Goal: Task Accomplishment & Management: Manage account settings

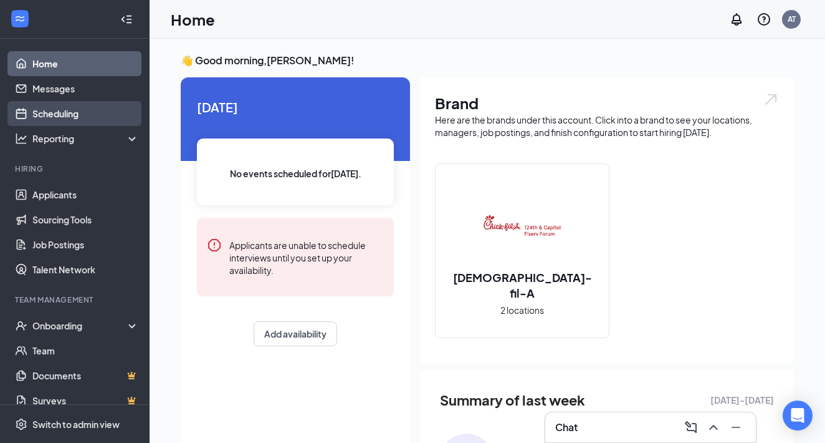
click at [96, 121] on link "Scheduling" at bounding box center [85, 113] width 107 height 25
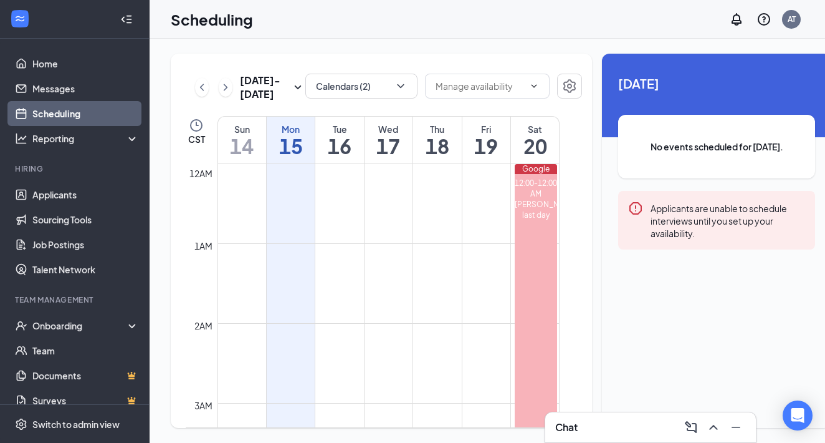
scroll to position [613, 0]
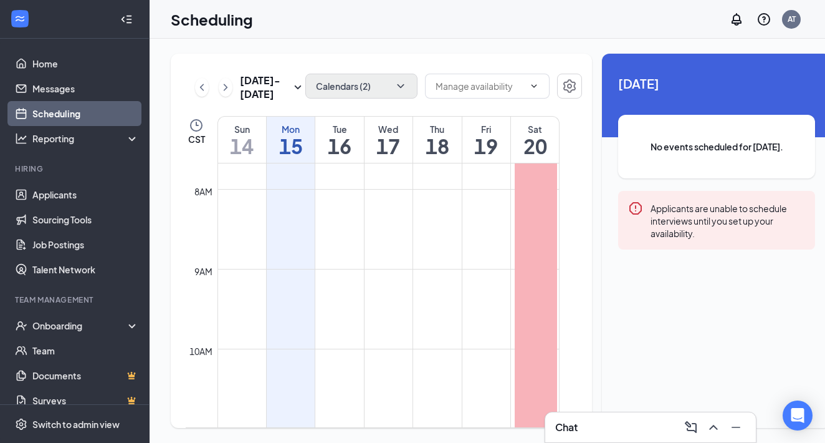
click at [370, 84] on button "Calendars (2)" at bounding box center [361, 86] width 112 height 25
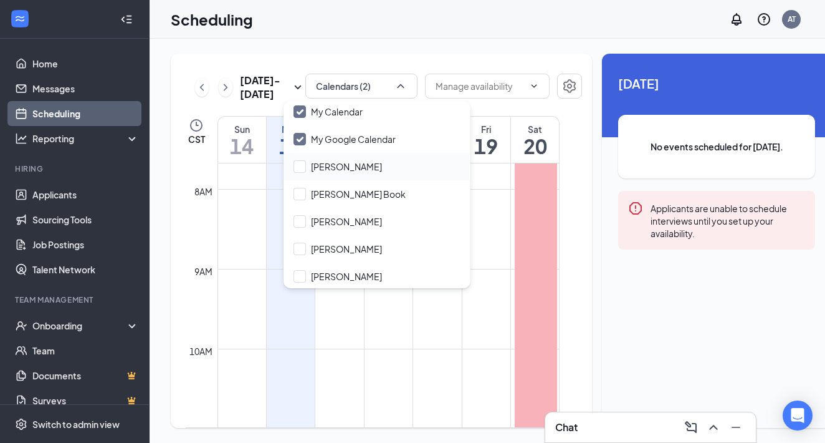
scroll to position [43, 0]
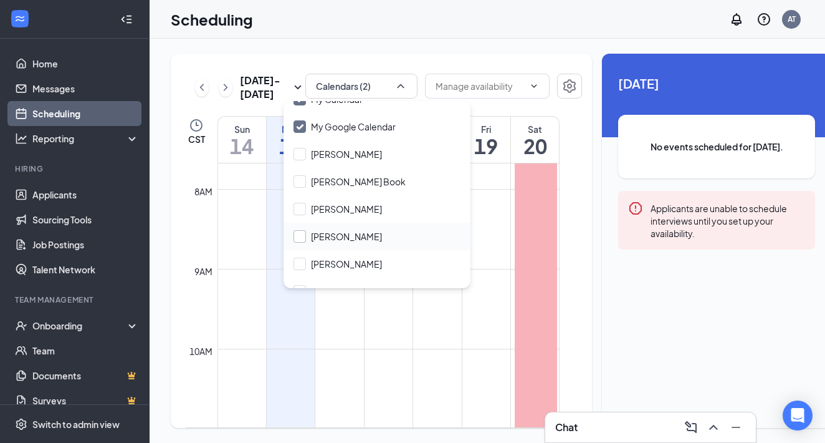
click at [308, 237] on label "[PERSON_NAME]" at bounding box center [338, 236] width 89 height 12
click at [308, 237] on input "[PERSON_NAME]" at bounding box center [338, 236] width 89 height 12
click at [301, 236] on div at bounding box center [300, 236] width 12 height 12
click at [301, 236] on input "[PERSON_NAME]" at bounding box center [338, 236] width 89 height 12
click at [304, 239] on div at bounding box center [300, 236] width 12 height 12
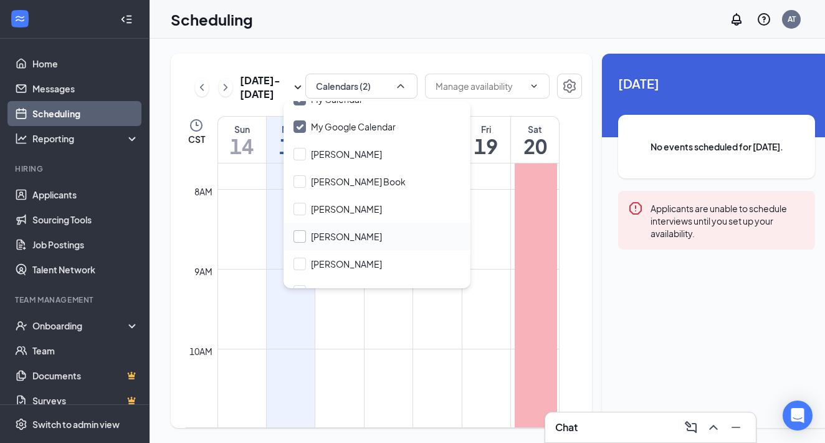
click at [304, 239] on input "[PERSON_NAME]" at bounding box center [338, 236] width 89 height 12
click at [301, 237] on div at bounding box center [300, 236] width 12 height 12
click at [301, 237] on input "[PERSON_NAME]" at bounding box center [338, 236] width 89 height 12
click at [301, 237] on div at bounding box center [300, 236] width 12 height 12
click at [301, 237] on input "[PERSON_NAME]" at bounding box center [338, 236] width 89 height 12
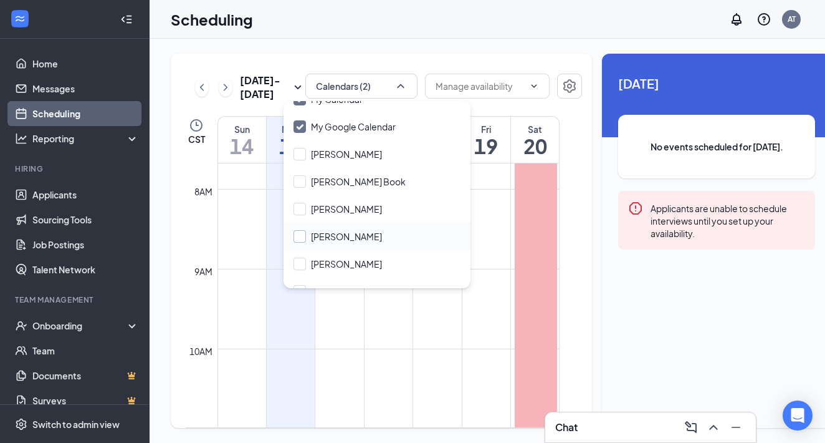
click at [301, 237] on div at bounding box center [300, 236] width 12 height 12
click at [301, 237] on input "[PERSON_NAME]" at bounding box center [338, 236] width 89 height 12
click at [301, 237] on div at bounding box center [300, 236] width 12 height 12
click at [301, 237] on input "[PERSON_NAME]" at bounding box center [338, 236] width 89 height 12
checkbox input "false"
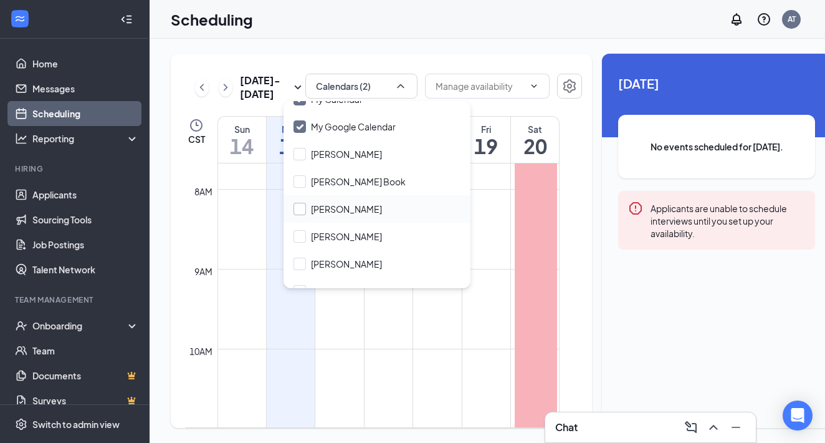
click at [299, 214] on div at bounding box center [300, 209] width 12 height 12
click at [299, 214] on input "[PERSON_NAME]" at bounding box center [338, 209] width 89 height 12
checkbox input "false"
click at [299, 237] on input "[PERSON_NAME]" at bounding box center [338, 236] width 89 height 12
checkbox input "true"
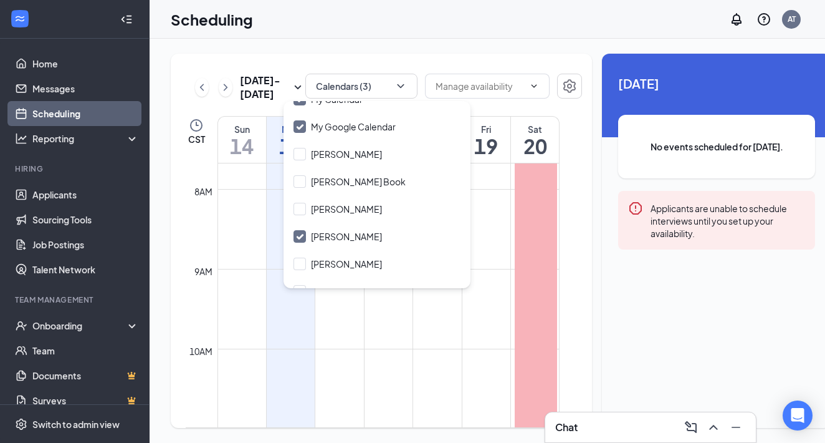
click at [492, 209] on td at bounding box center [389, 199] width 342 height 20
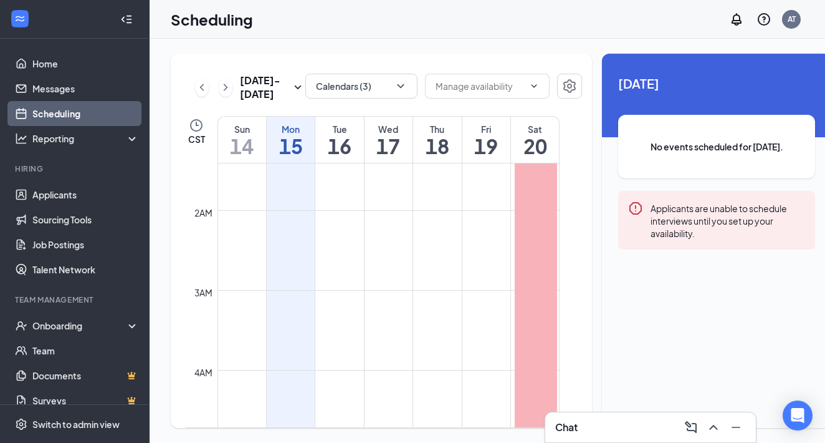
scroll to position [112, 0]
click at [74, 197] on link "Applicants" at bounding box center [85, 194] width 107 height 25
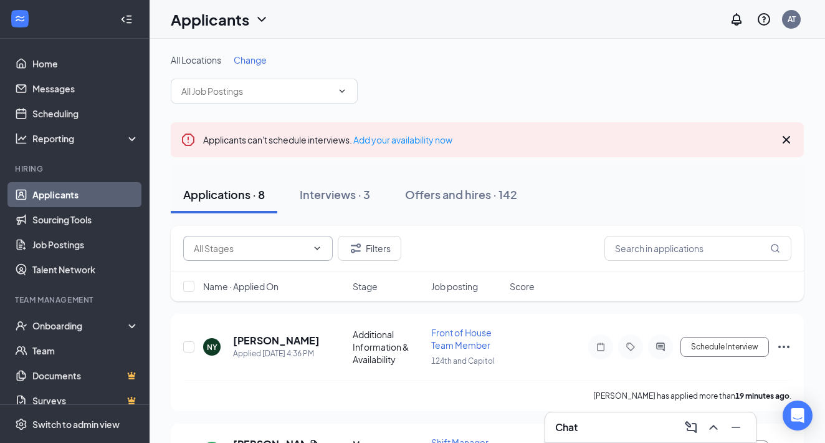
click at [281, 252] on input "text" at bounding box center [250, 248] width 113 height 14
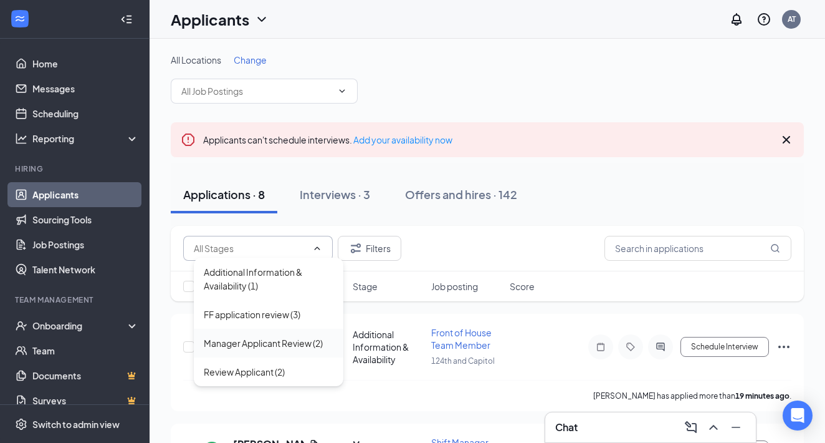
click at [270, 352] on div "Manager Applicant Review (2)" at bounding box center [269, 342] width 150 height 29
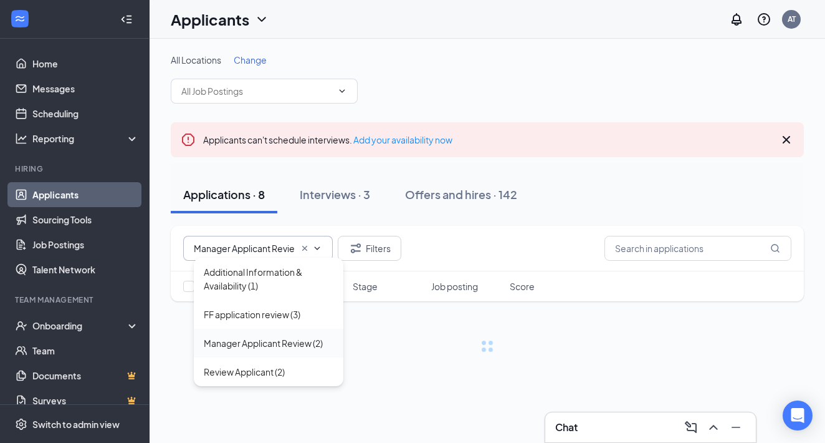
type input "Manager Applicant Review (2)"
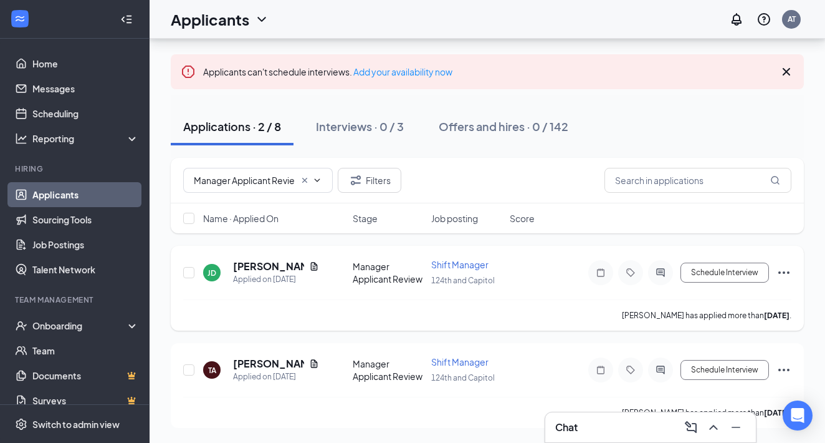
scroll to position [68, 0]
click at [258, 363] on h5 "[PERSON_NAME]" at bounding box center [268, 364] width 71 height 14
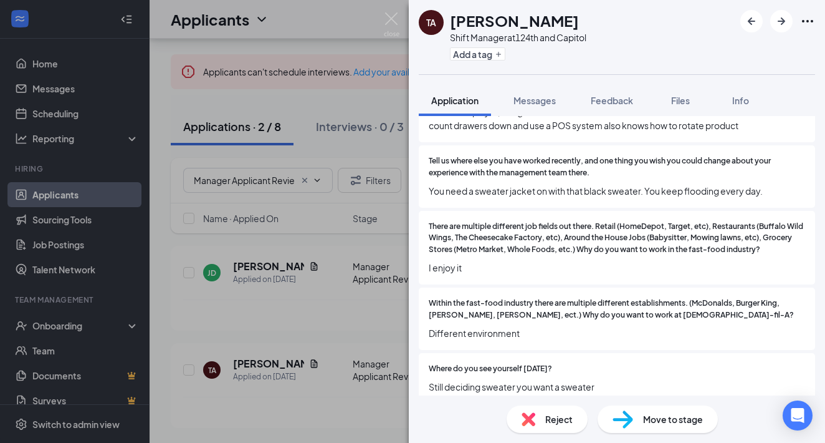
scroll to position [1262, 0]
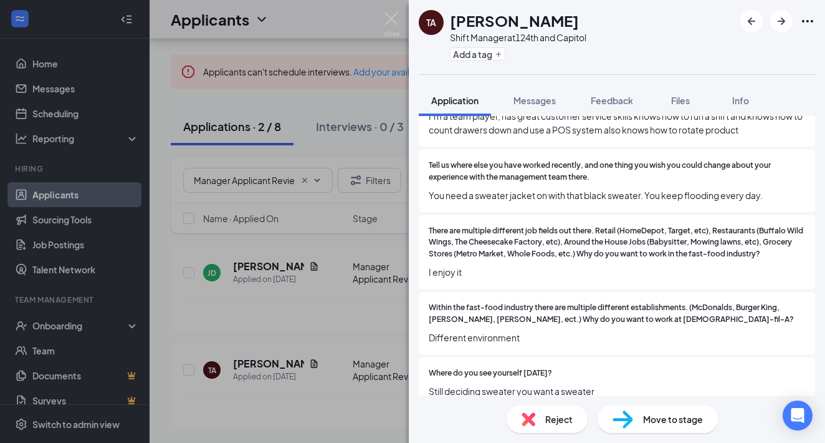
click at [536, 414] on div "Reject" at bounding box center [547, 418] width 81 height 27
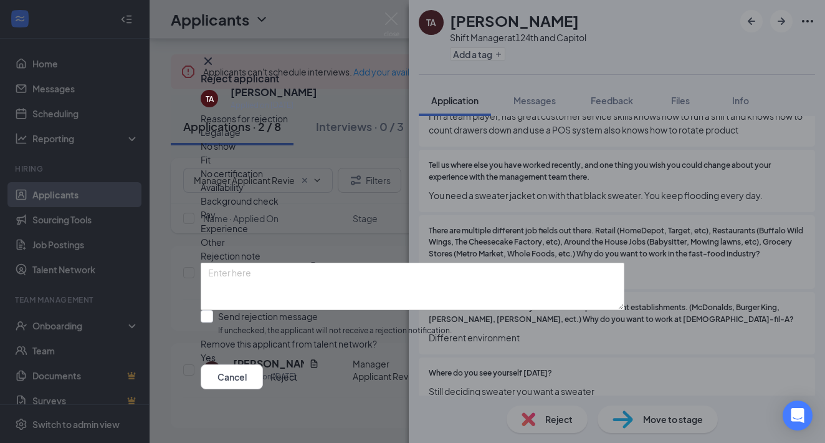
click at [297, 384] on button "Reject" at bounding box center [284, 376] width 27 height 25
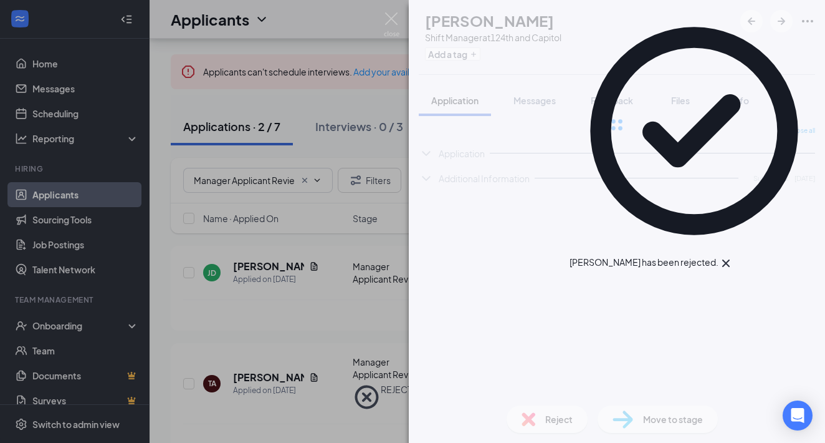
click at [254, 279] on div "[PERSON_NAME] Shift Manager at 124th and Capitol Add a tag Application Messages…" at bounding box center [412, 221] width 825 height 443
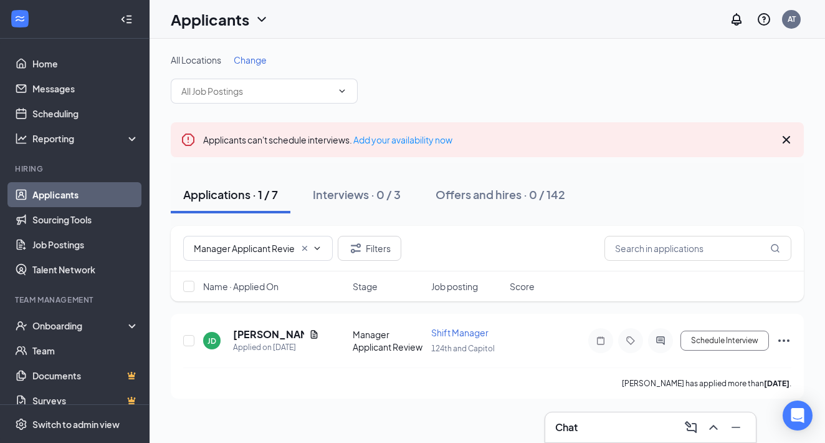
click at [254, 264] on div "Manager Applicant Review (2) Additional Information & Availability (1) FF appli…" at bounding box center [487, 248] width 633 height 45
click at [252, 336] on h5 "[PERSON_NAME]" at bounding box center [268, 334] width 71 height 14
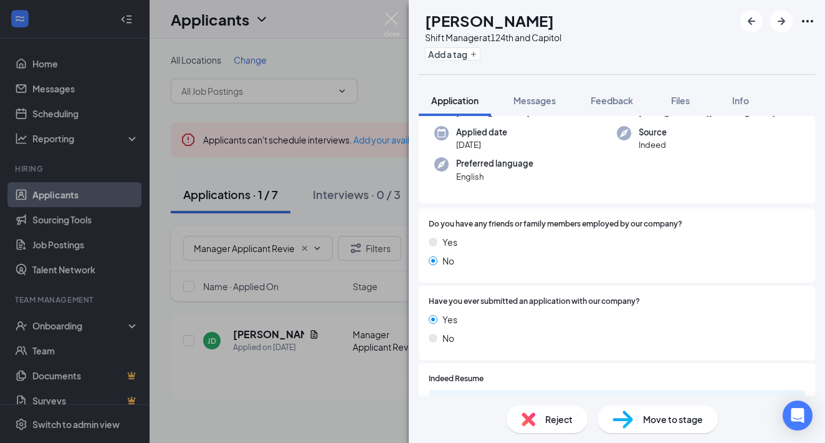
scroll to position [109, 0]
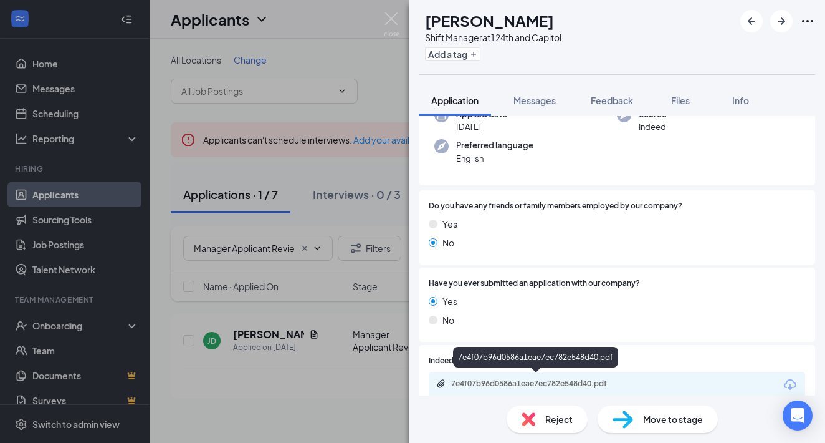
click at [546, 380] on div "7e4f07b96d0586a1eae7ec782e548d40.pdf" at bounding box center [538, 383] width 175 height 10
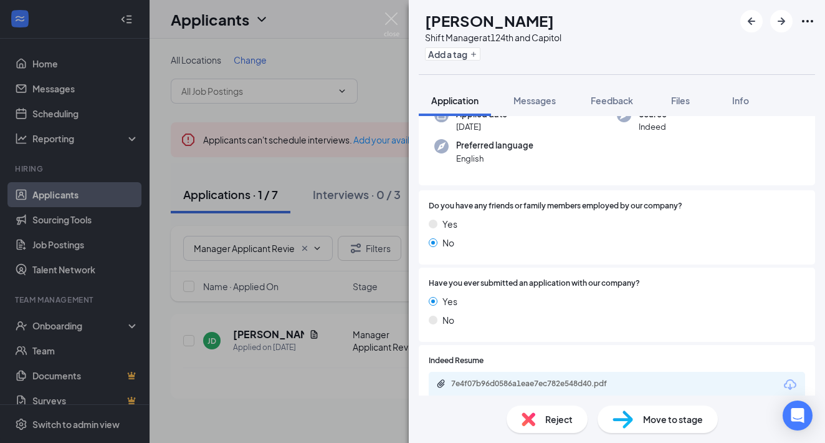
click at [527, 418] on img at bounding box center [529, 419] width 14 height 14
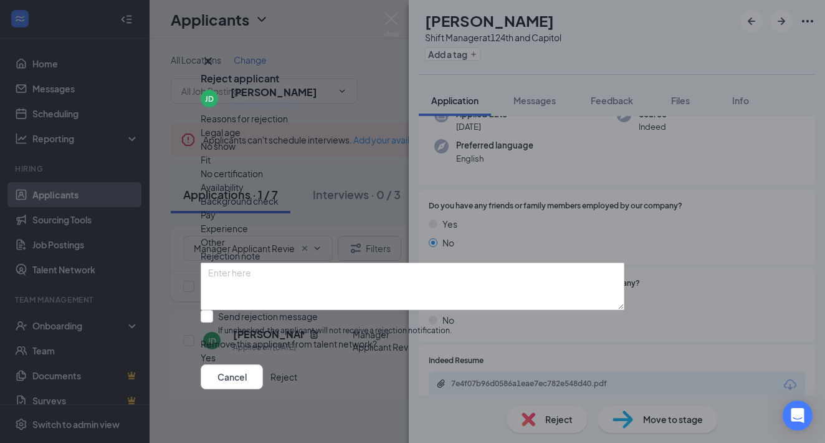
scroll to position [19, 0]
click at [297, 381] on button "Reject" at bounding box center [284, 376] width 27 height 25
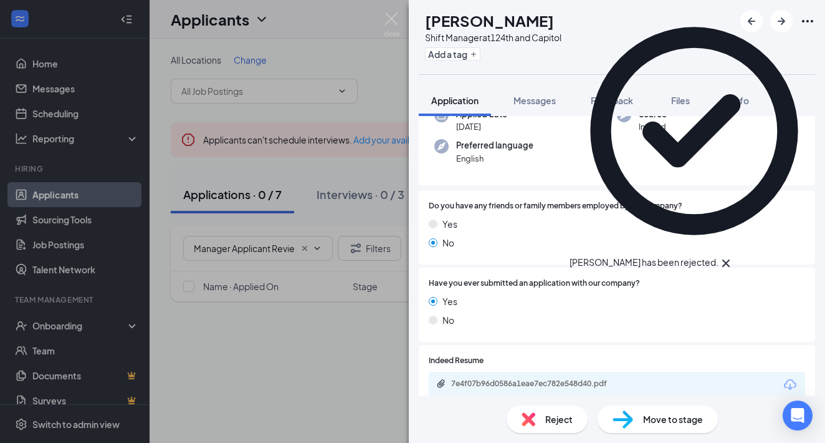
click at [328, 352] on div "[PERSON_NAME] Shift Manager at 124th and Capitol Add a tag Application Messages…" at bounding box center [412, 221] width 825 height 443
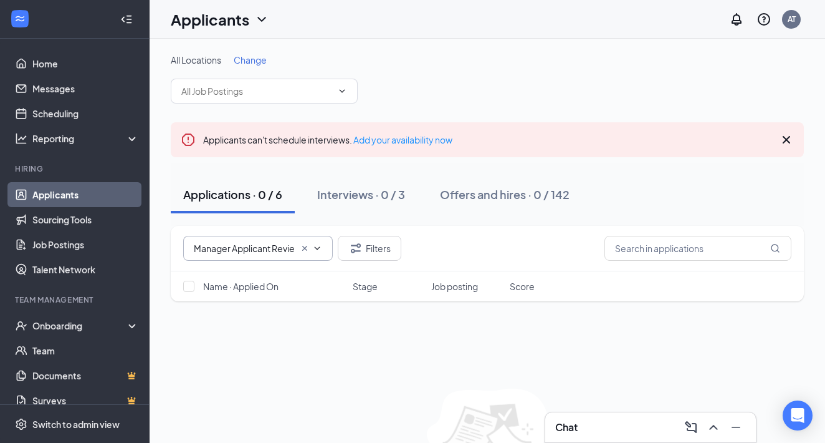
click at [254, 254] on input "Manager Applicant Review (2)" at bounding box center [244, 248] width 101 height 14
click at [250, 247] on input "Manager Applicant Review (2)" at bounding box center [244, 248] width 101 height 14
click at [304, 246] on icon "Cross" at bounding box center [305, 248] width 10 height 10
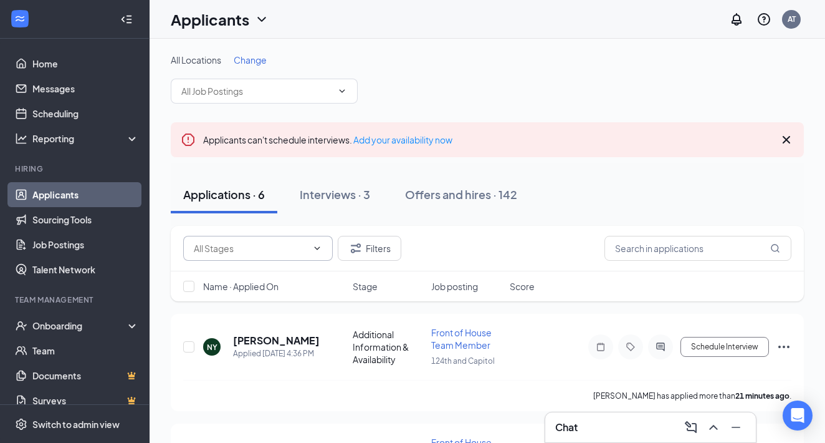
click at [270, 252] on input "text" at bounding box center [250, 248] width 113 height 14
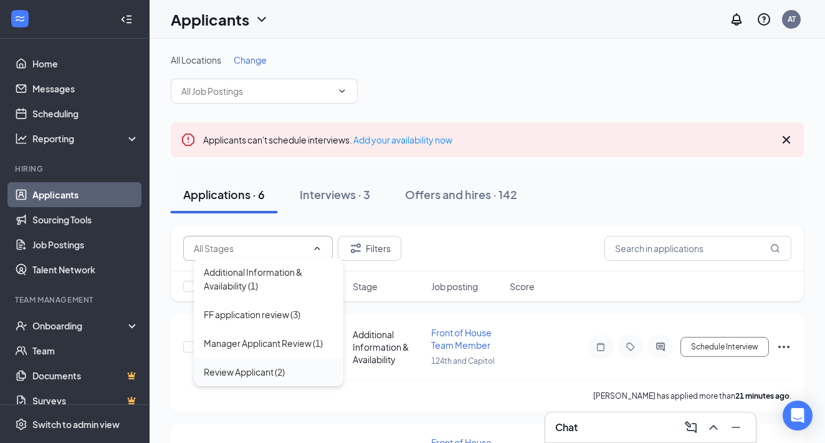
click at [252, 375] on div "Review Applicant (2)" at bounding box center [244, 372] width 81 height 14
type input "Review Applicant (2)"
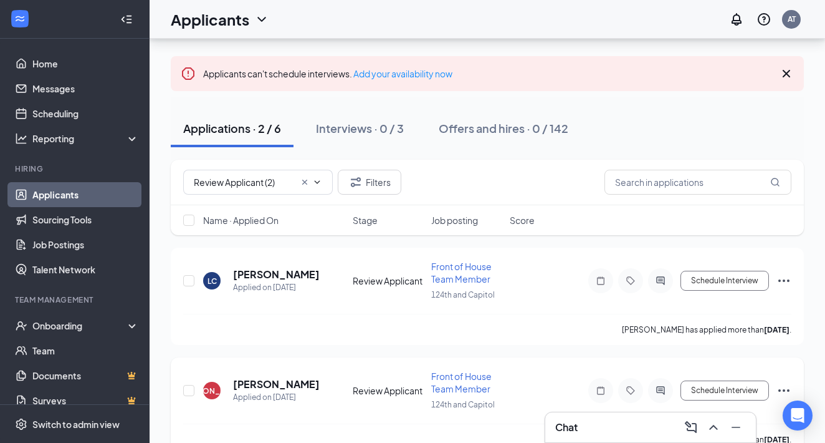
scroll to position [56, 0]
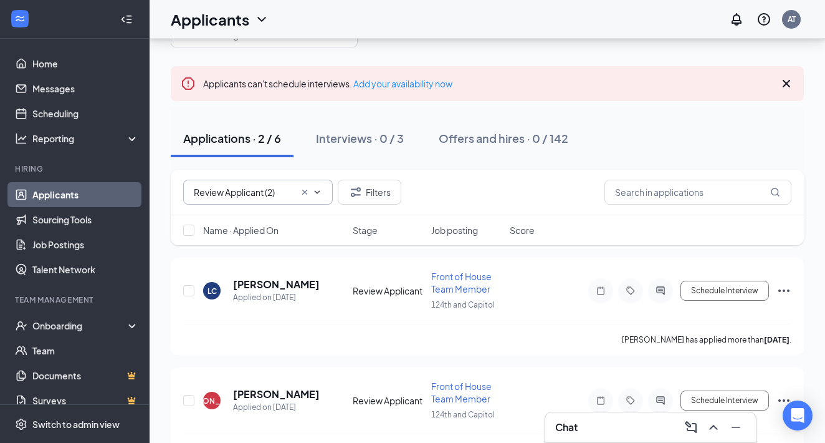
click at [267, 196] on input "Review Applicant (2)" at bounding box center [244, 192] width 101 height 14
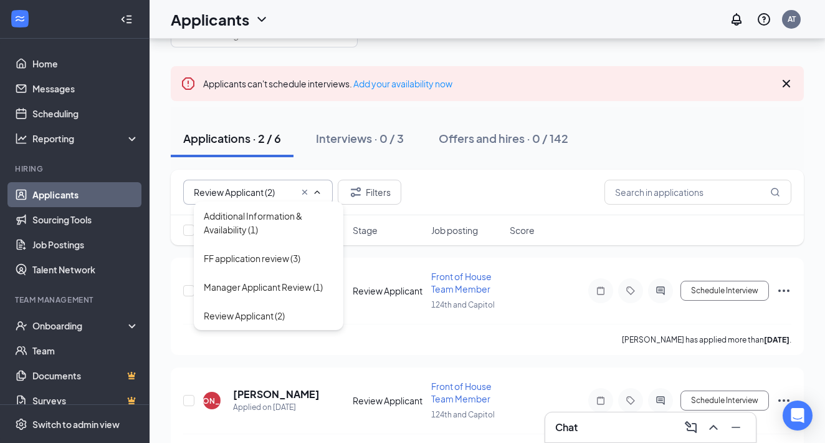
click at [453, 183] on div "Review Applicant (2) Additional Information & Availability (1) FF application r…" at bounding box center [487, 192] width 608 height 25
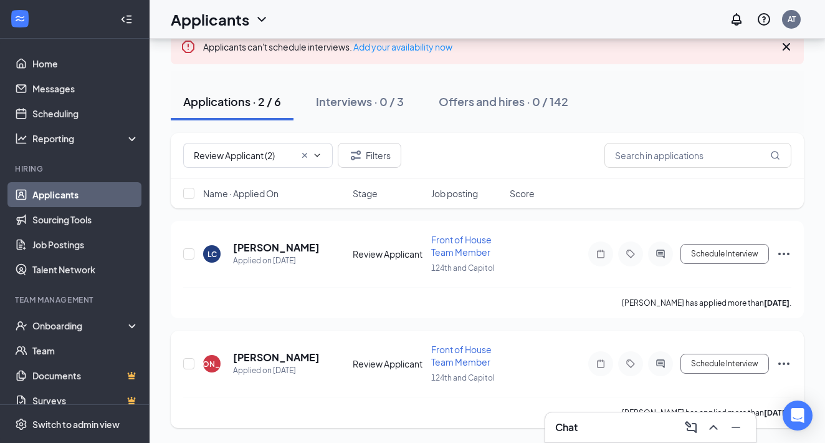
scroll to position [93, 0]
click at [278, 252] on h5 "[PERSON_NAME]" at bounding box center [276, 248] width 86 height 14
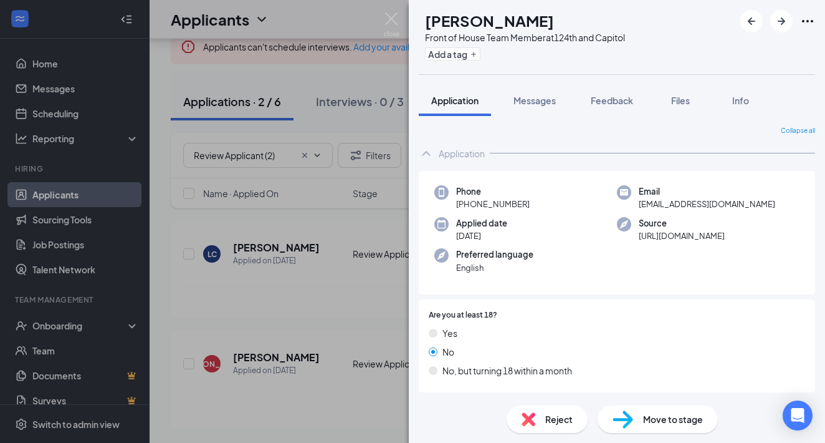
click at [293, 132] on div "LC [PERSON_NAME] Front of House Team Member at 124th and Capitol Add a tag Appl…" at bounding box center [412, 221] width 825 height 443
click at [293, 132] on div "Applications · 2 / 6 Interviews · 0 / 3 Offers and hires · 0 / 142" at bounding box center [487, 101] width 633 height 62
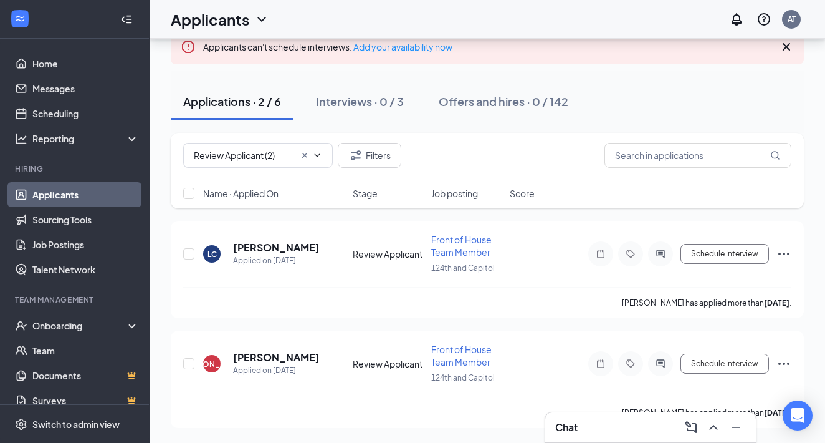
click at [293, 132] on div "Applications · 2 / 6 Interviews · 0 / 3 Offers and hires · 0 / 142" at bounding box center [487, 101] width 633 height 62
click at [256, 246] on h5 "[PERSON_NAME]" at bounding box center [276, 248] width 86 height 14
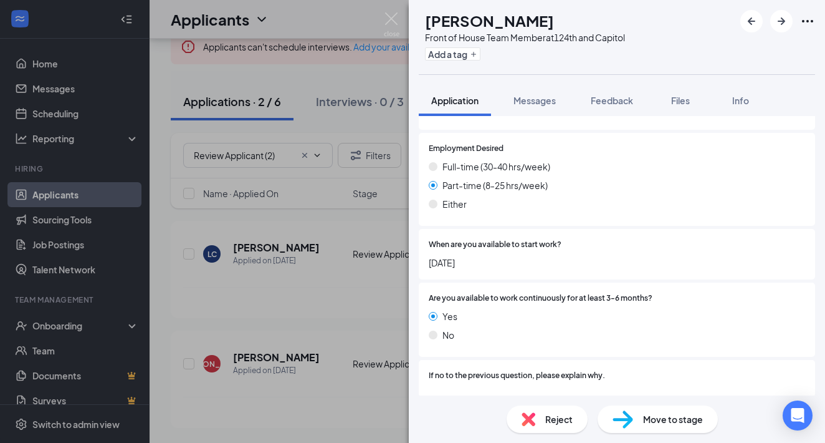
scroll to position [1311, 0]
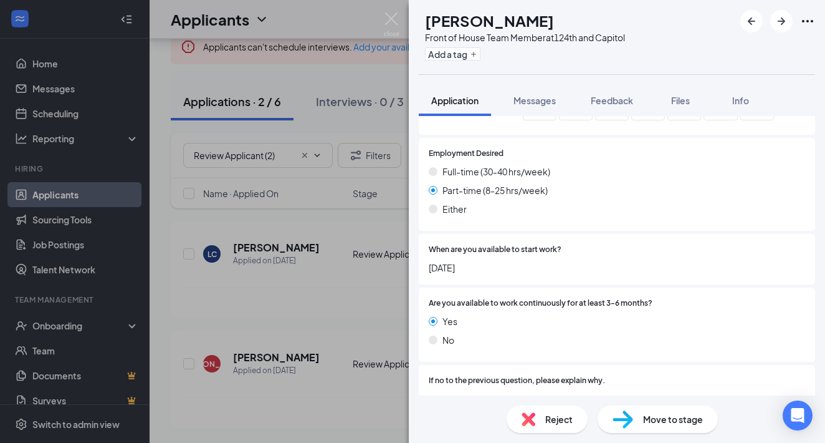
click at [638, 412] on div "Move to stage" at bounding box center [658, 418] width 120 height 27
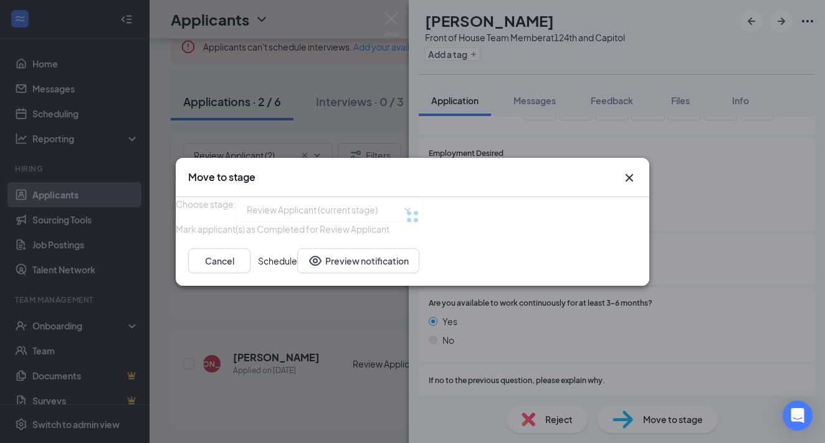
type input "Onsite Interview (next stage)"
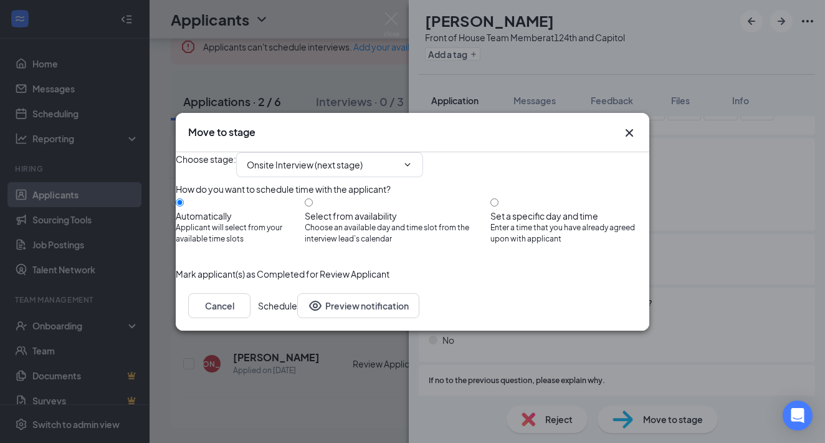
click at [297, 318] on button "Schedule" at bounding box center [277, 305] width 39 height 25
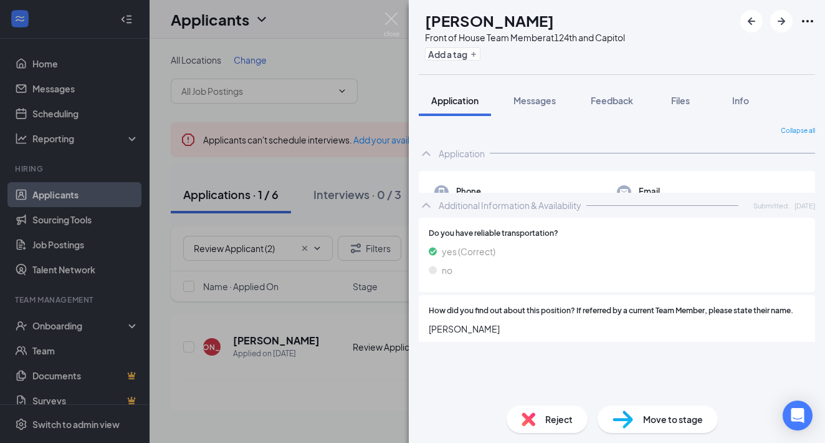
click at [340, 170] on div "[PERSON_NAME] Front of House Team Member at 124th and Capitol Add a tag Applica…" at bounding box center [412, 221] width 825 height 443
